Goal: Complete application form

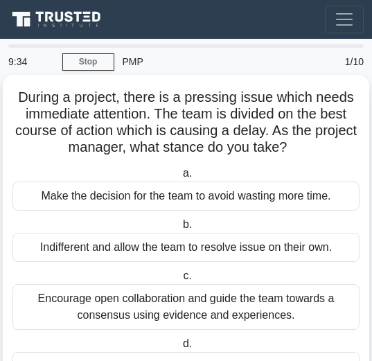
click at [200, 188] on div "Make the decision for the team to avoid wasting more time." at bounding box center [185, 196] width 347 height 29
click at [180, 178] on input "a. Make the decision for the team to avoid wasting more time." at bounding box center [180, 173] width 0 height 9
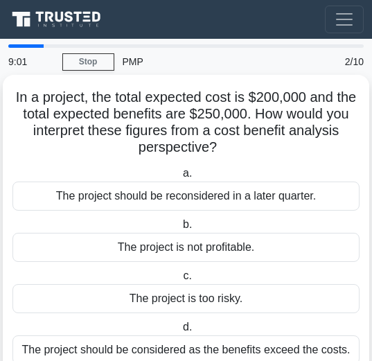
click at [175, 236] on div "The project is not profitable." at bounding box center [185, 247] width 347 height 29
click at [180, 229] on input "b. The project is not profitable." at bounding box center [180, 224] width 0 height 9
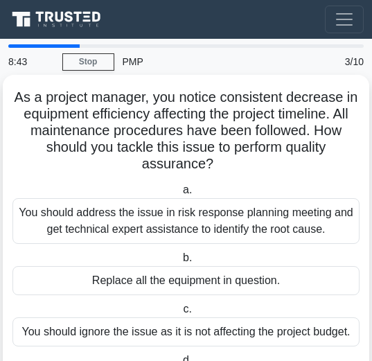
click at [178, 231] on div "You should address the issue in risk response planning meeting and get technica…" at bounding box center [185, 221] width 347 height 46
click at [180, 195] on input "a. You should address the issue in risk response planning meeting and get techn…" at bounding box center [180, 190] width 0 height 9
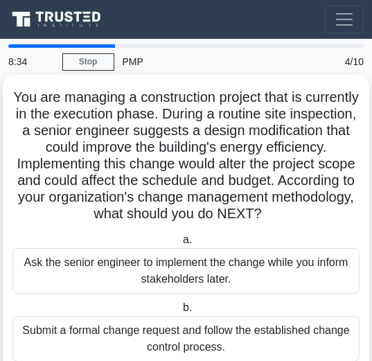
click at [290, 356] on div "Submit a formal change request and follow the established change control proces…" at bounding box center [185, 339] width 347 height 46
click at [180, 313] on input "b. Submit a formal change request and follow the established change control pro…" at bounding box center [180, 308] width 0 height 9
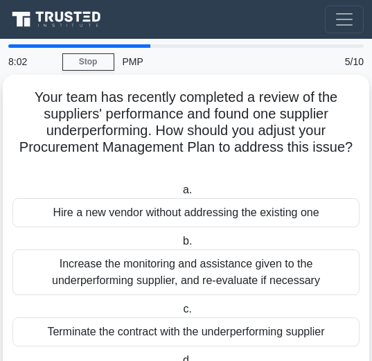
click at [218, 286] on div "Increase the monitoring and assistance given to the underperforming supplier, a…" at bounding box center [185, 273] width 347 height 46
click at [180, 246] on input "b. Increase the monitoring and assistance given to the underperforming supplier…" at bounding box center [180, 241] width 0 height 9
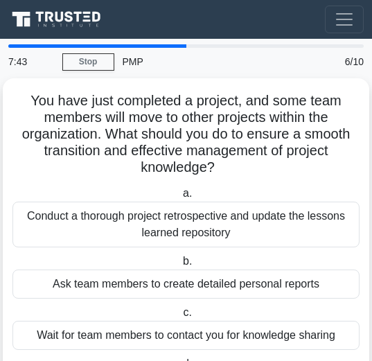
click at [218, 286] on div "Ask team members to create detailed personal reports" at bounding box center [185, 284] width 347 height 29
click at [180, 266] on input "b. Ask team members to create detailed personal reports" at bounding box center [180, 261] width 0 height 9
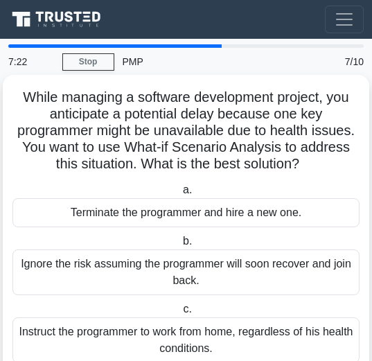
click at [211, 331] on div "Instruct the programmer to work from home, regardless of his health conditions." at bounding box center [185, 340] width 347 height 46
click at [180, 314] on input "c. Instruct the programmer to work from home, regardless of his health conditio…" at bounding box center [180, 309] width 0 height 9
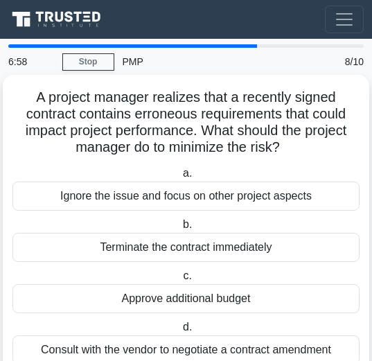
click at [229, 297] on div "Approve additional budget" at bounding box center [185, 298] width 347 height 29
click at [180, 281] on input "c. Approve additional budget" at bounding box center [180, 276] width 0 height 9
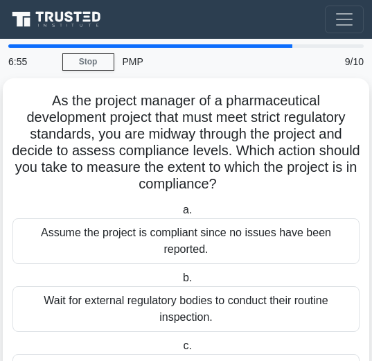
click at [229, 297] on div "Wait for external regulatory bodies to conduct their routine inspection." at bounding box center [185, 309] width 347 height 46
click at [180, 283] on input "b. Wait for external regulatory bodies to conduct their routine inspection." at bounding box center [180, 278] width 0 height 9
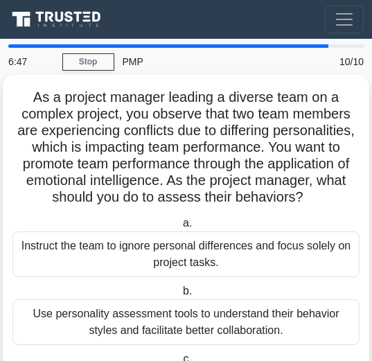
click at [149, 345] on div "Use personality assessment tools to understand their behavior styles and facili…" at bounding box center [185, 322] width 347 height 46
click at [180, 296] on input "b. Use personality assessment tools to understand their behavior styles and fac…" at bounding box center [180, 291] width 0 height 9
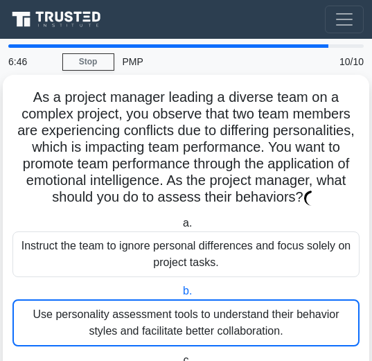
click at [149, 347] on div "Use personality assessment tools to understand their behavior styles and facili…" at bounding box center [185, 322] width 347 height 47
click at [180, 296] on input "b. Use personality assessment tools to understand their behavior styles and fac…" at bounding box center [180, 291] width 0 height 9
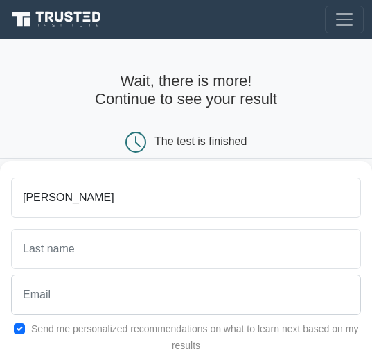
type input "[PERSON_NAME]"
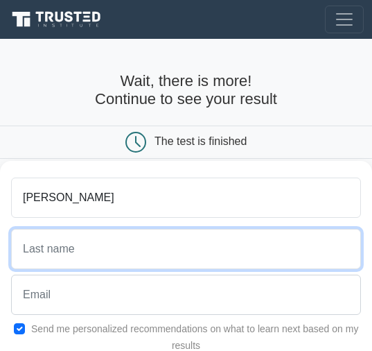
click at [108, 237] on input "text" at bounding box center [186, 249] width 350 height 40
type input "[PERSON_NAME]"
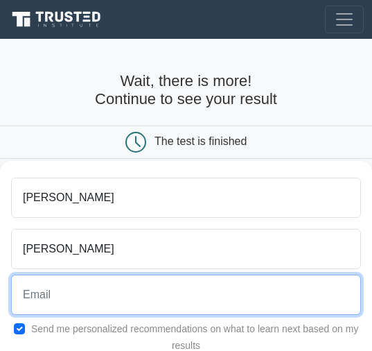
click at [42, 306] on input "email" at bounding box center [186, 294] width 350 height 40
type input "[PERSON_NAME]"
